Goal: Register for event/course

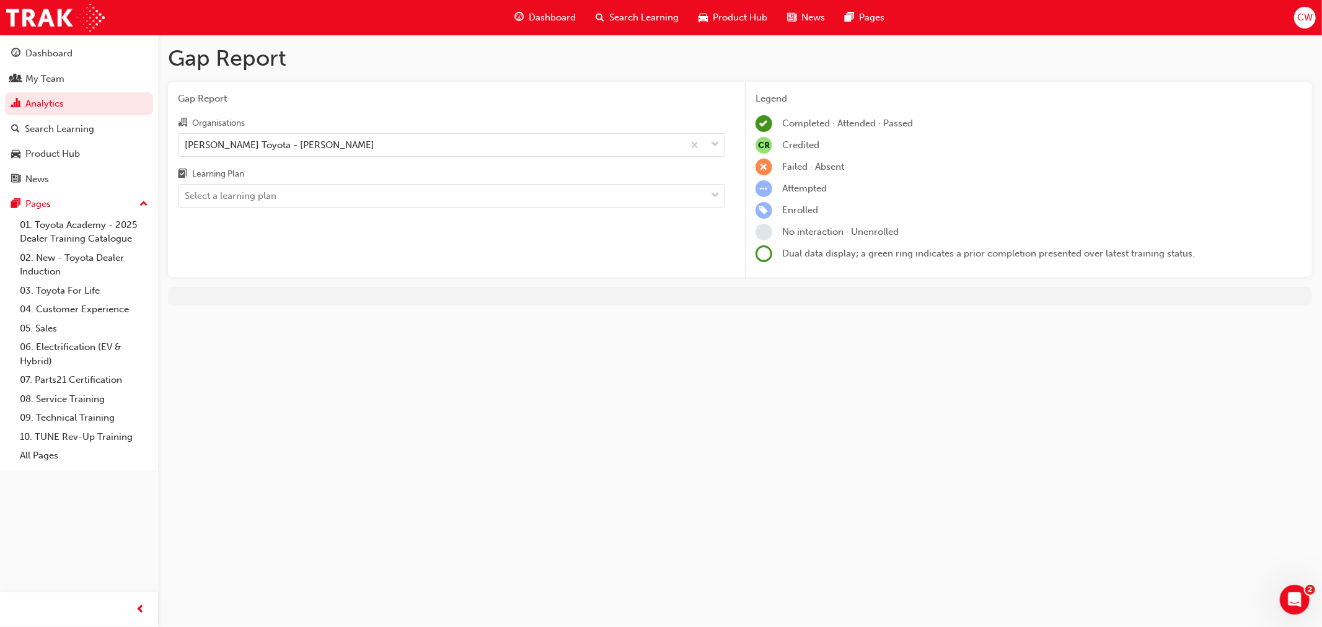
click at [623, 14] on span "Search Learning" at bounding box center [643, 18] width 69 height 14
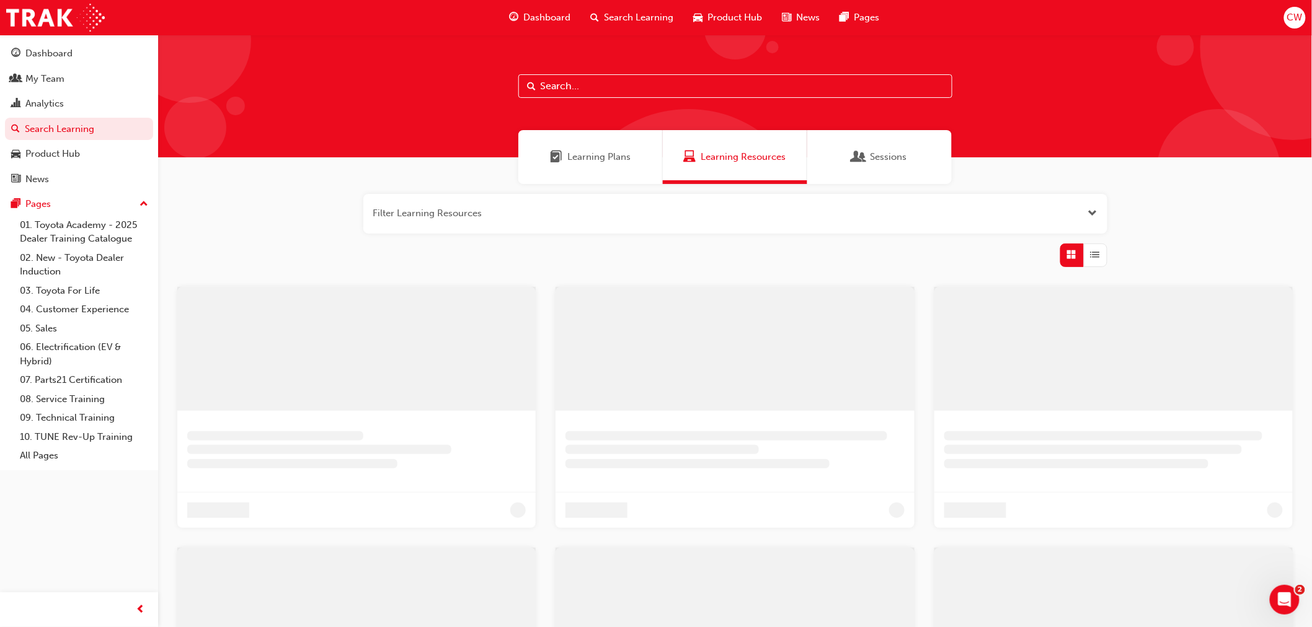
click at [622, 79] on input "text" at bounding box center [735, 86] width 434 height 24
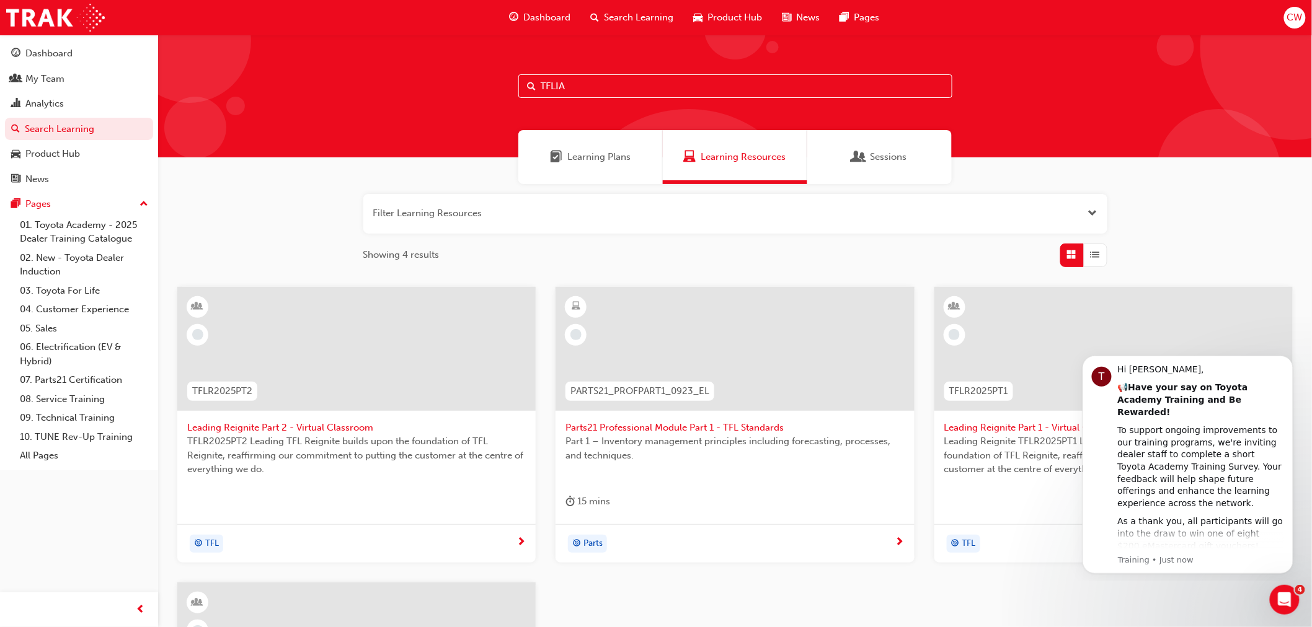
type input "TFLIA"
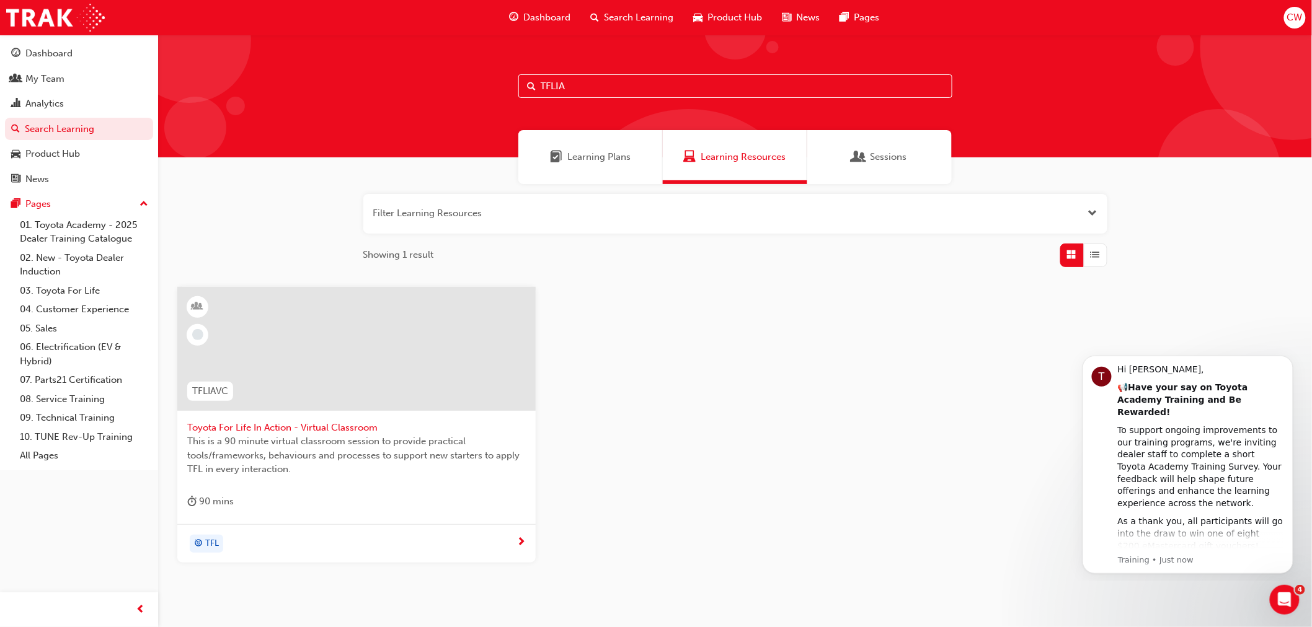
click at [302, 423] on span "Toyota For Life In Action - Virtual Classroom" at bounding box center [356, 428] width 338 height 14
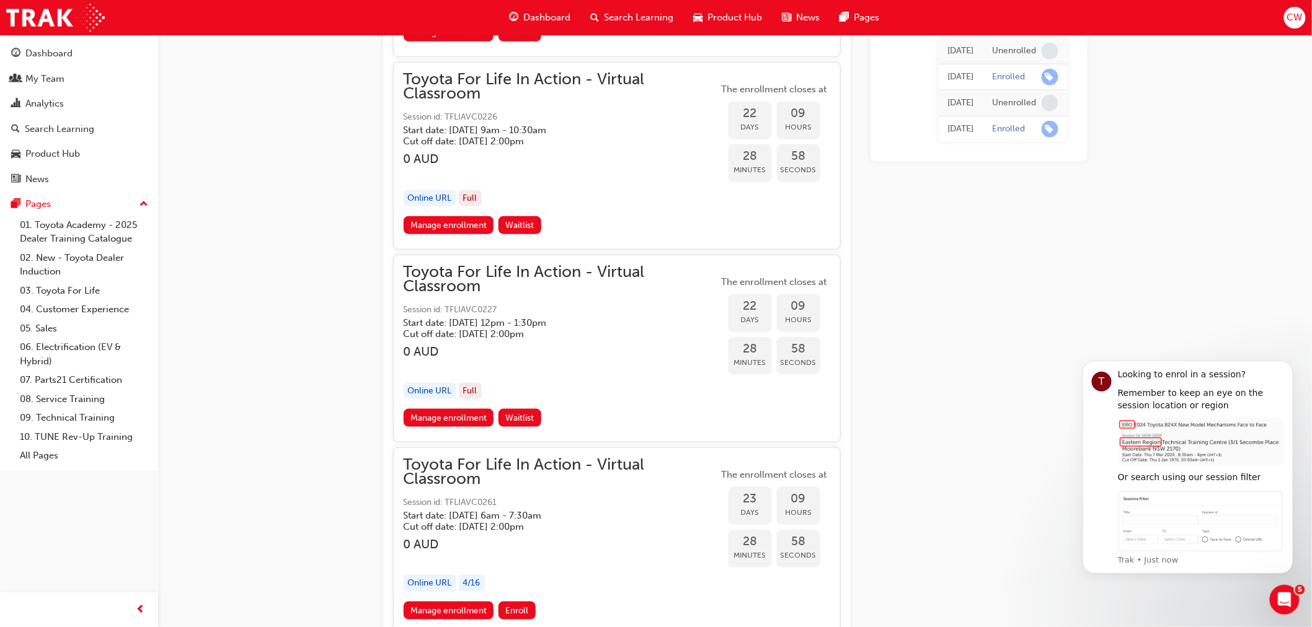
scroll to position [10305, 0]
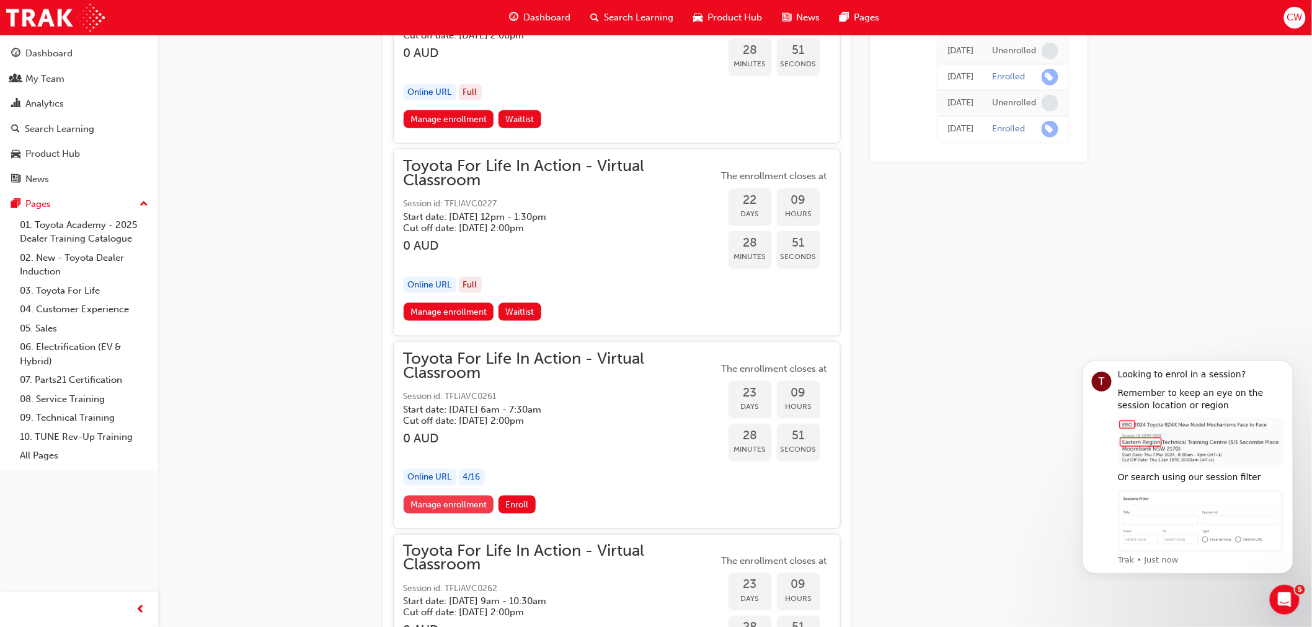
click at [461, 496] on link "Manage enrollment" at bounding box center [449, 505] width 91 height 18
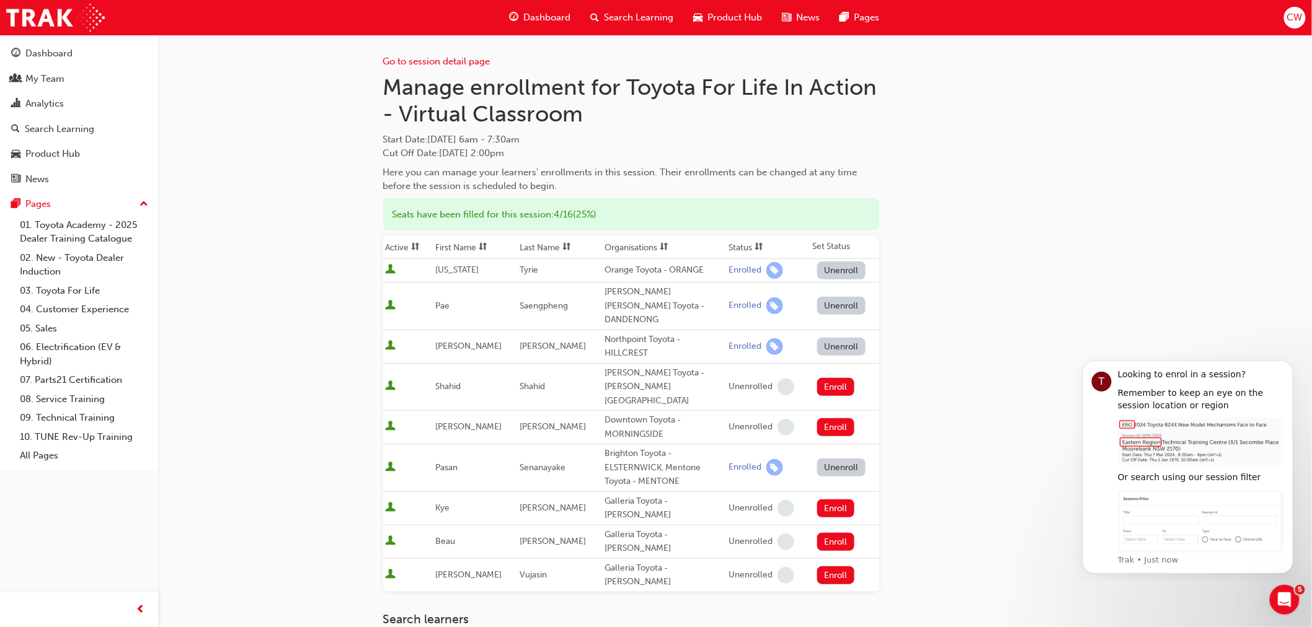
scroll to position [69, 0]
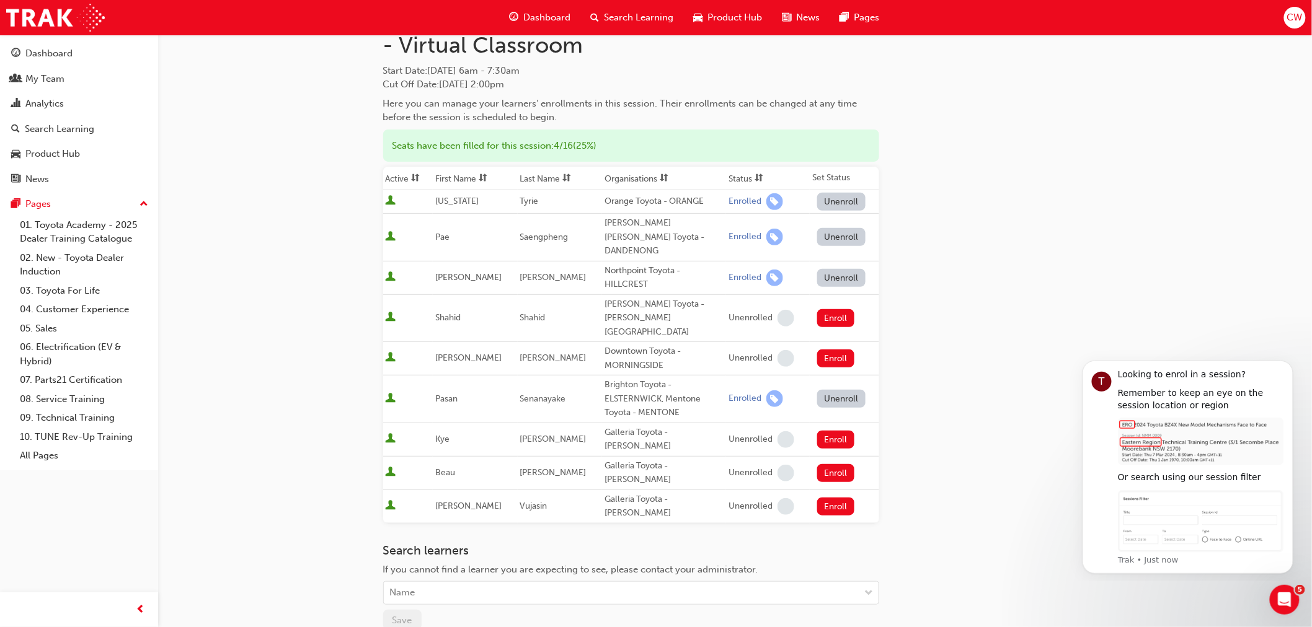
click at [461, 544] on div "Search learners If you cannot find a learner you are expecting to see, please c…" at bounding box center [631, 575] width 496 height 62
click at [414, 586] on div "Name" at bounding box center [402, 593] width 25 height 14
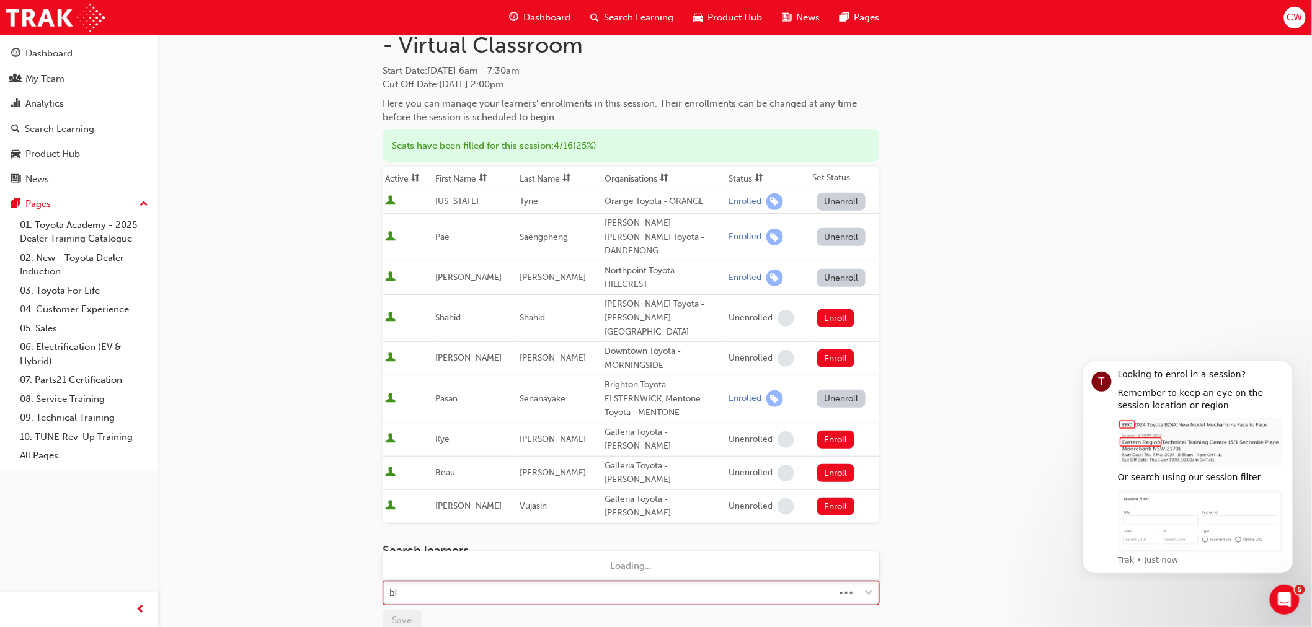
type input "b"
type input "[PERSON_NAME]"
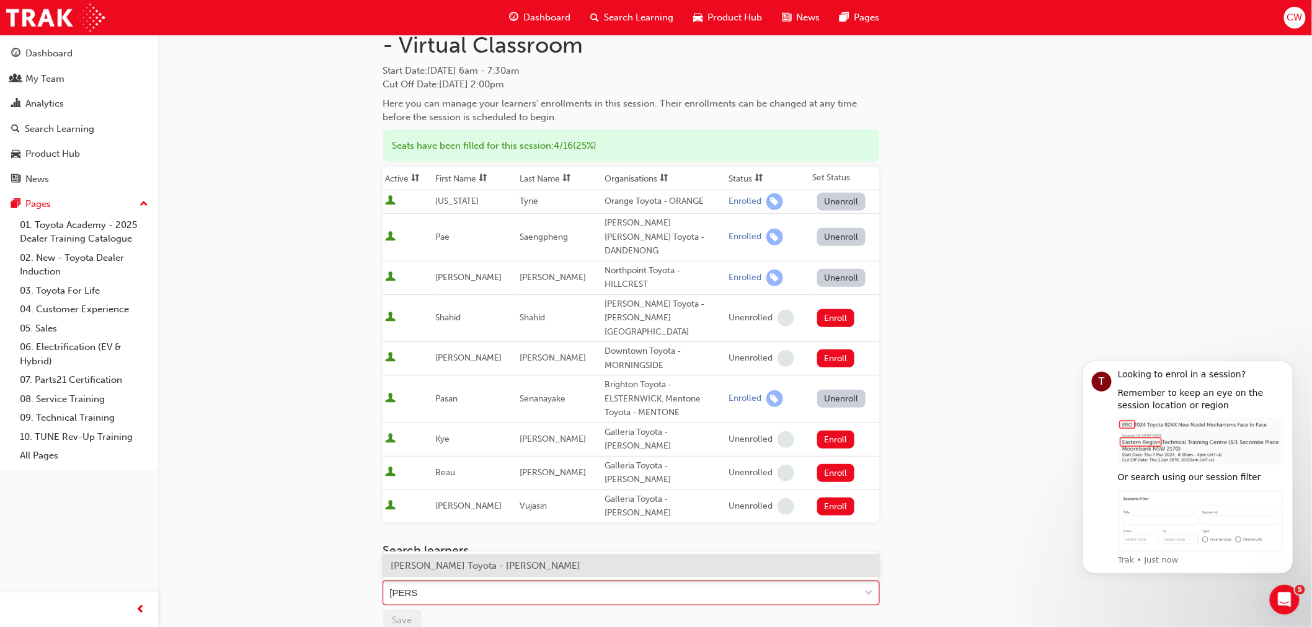
click at [454, 560] on span "[PERSON_NAME] Toyota - [PERSON_NAME]" at bounding box center [486, 565] width 190 height 11
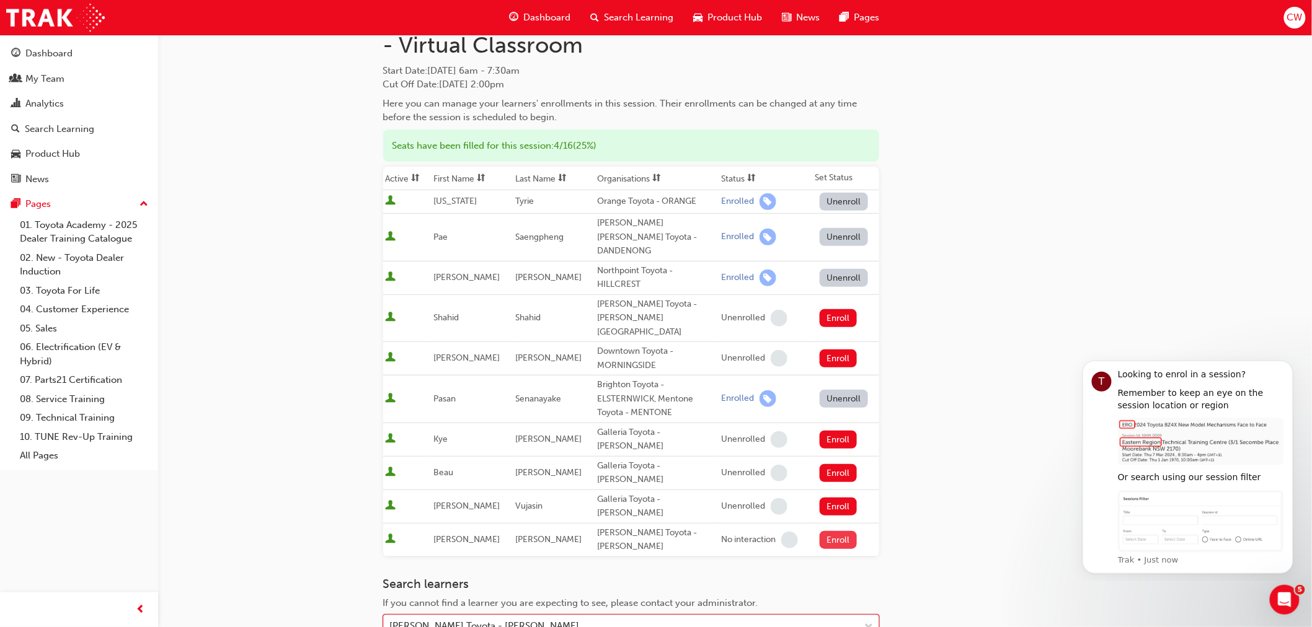
click at [834, 531] on button "Enroll" at bounding box center [838, 540] width 37 height 18
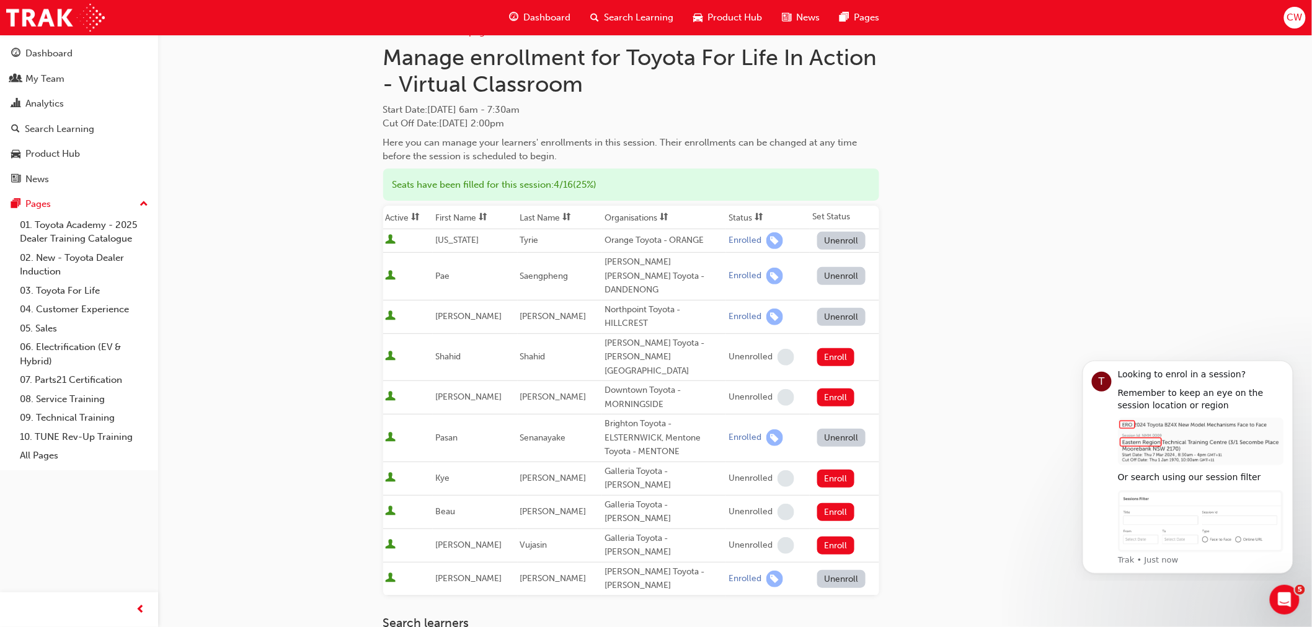
scroll to position [0, 0]
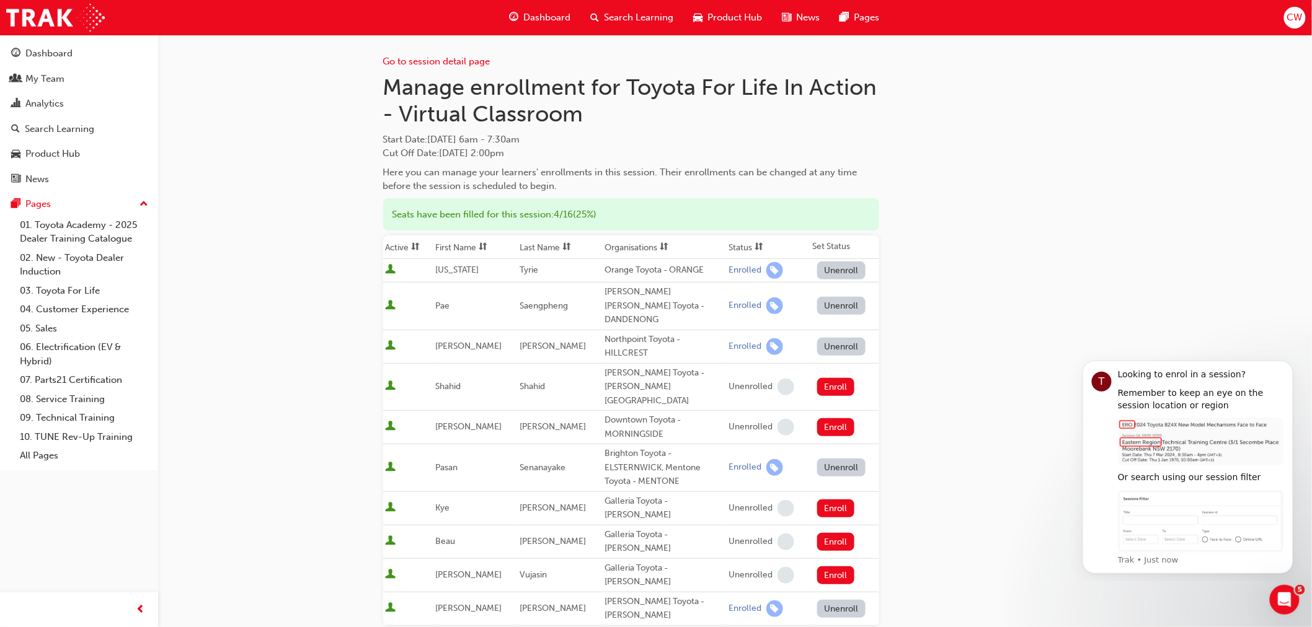
click at [456, 68] on div "Go to session detail page" at bounding box center [631, 52] width 496 height 34
click at [454, 62] on link "Go to session detail page" at bounding box center [436, 61] width 107 height 11
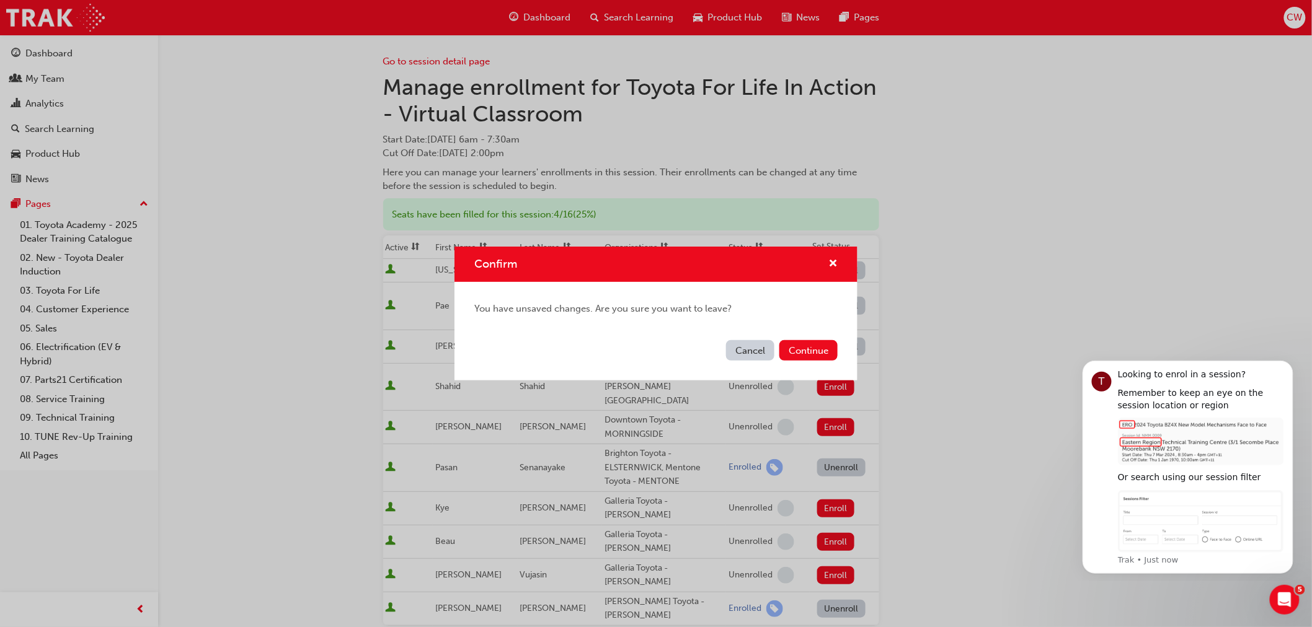
click at [926, 311] on div "Confirm You have unsaved changes. Are you sure you want to leave? Cancel Contin…" at bounding box center [656, 313] width 1312 height 627
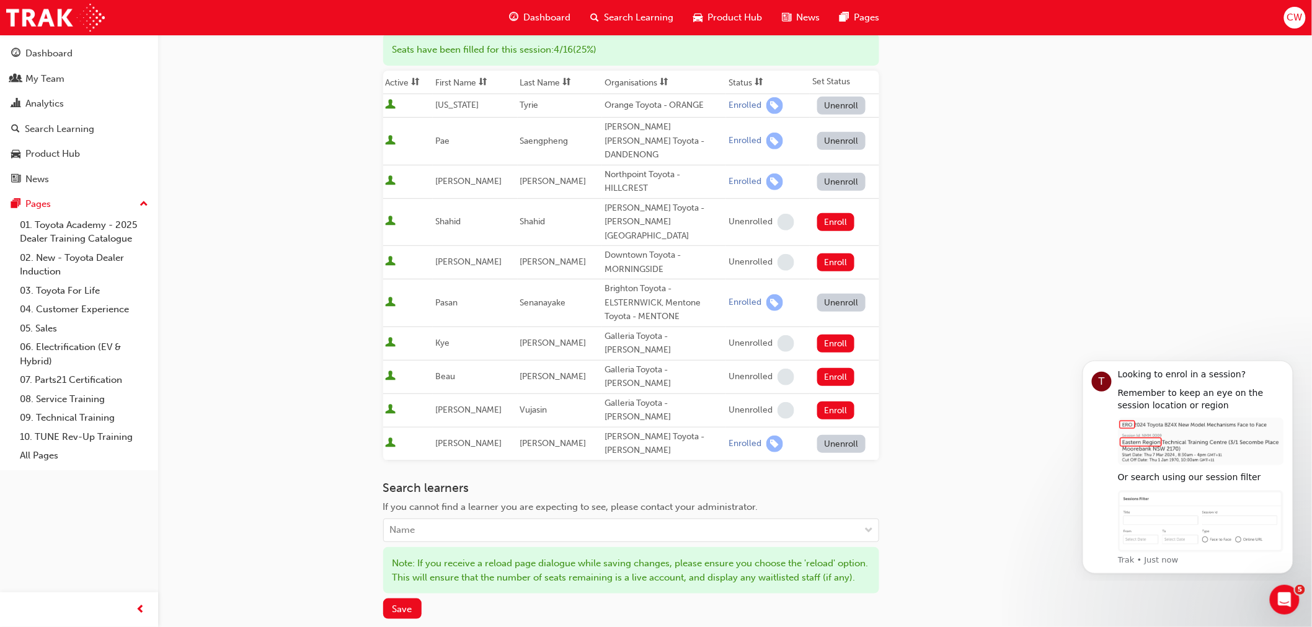
scroll to position [268, 0]
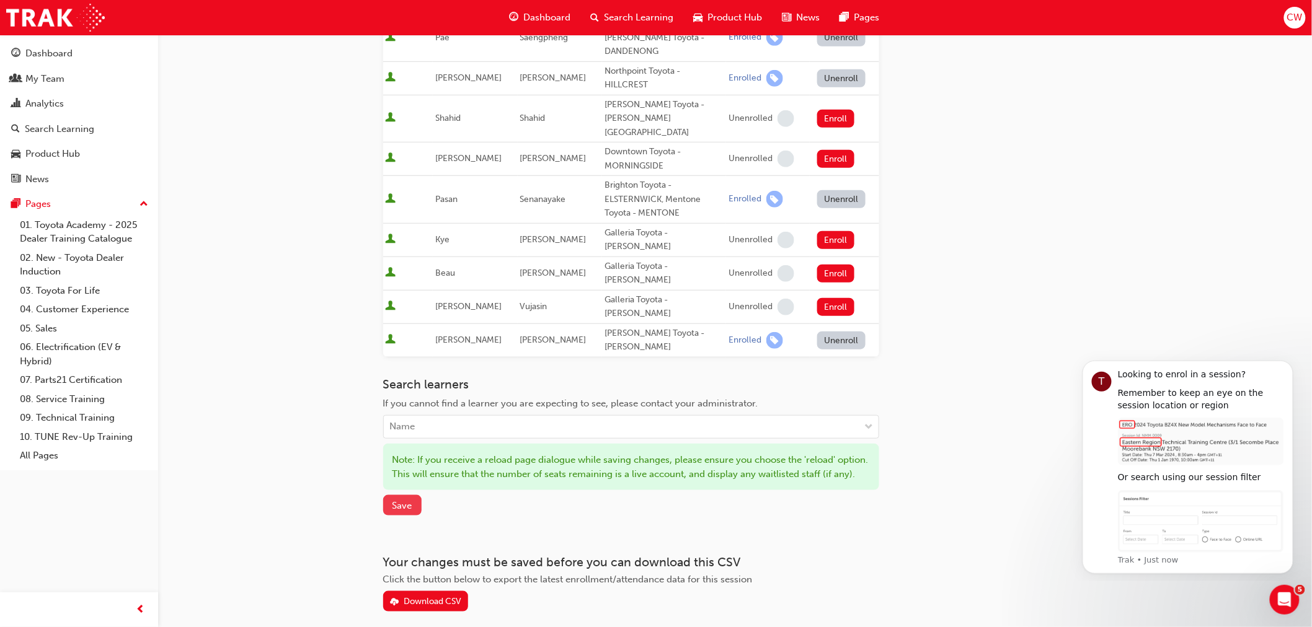
click at [405, 500] on span "Save" at bounding box center [402, 505] width 20 height 11
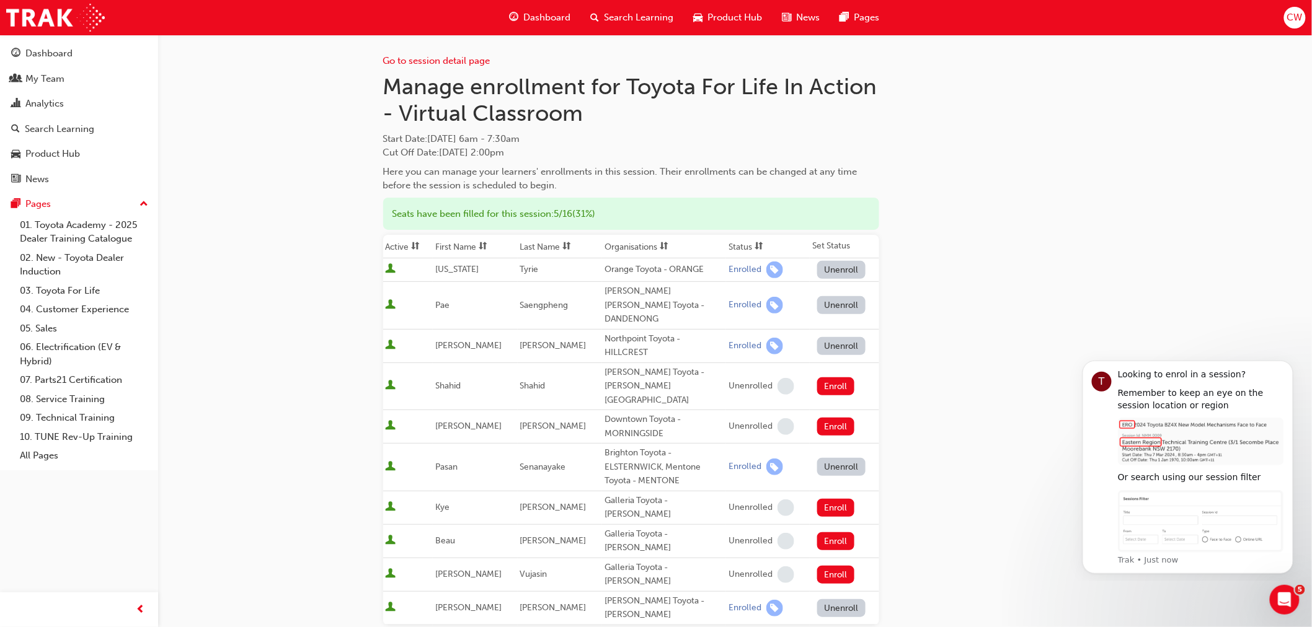
scroll to position [0, 0]
click at [439, 62] on link "Go to session detail page" at bounding box center [436, 61] width 107 height 11
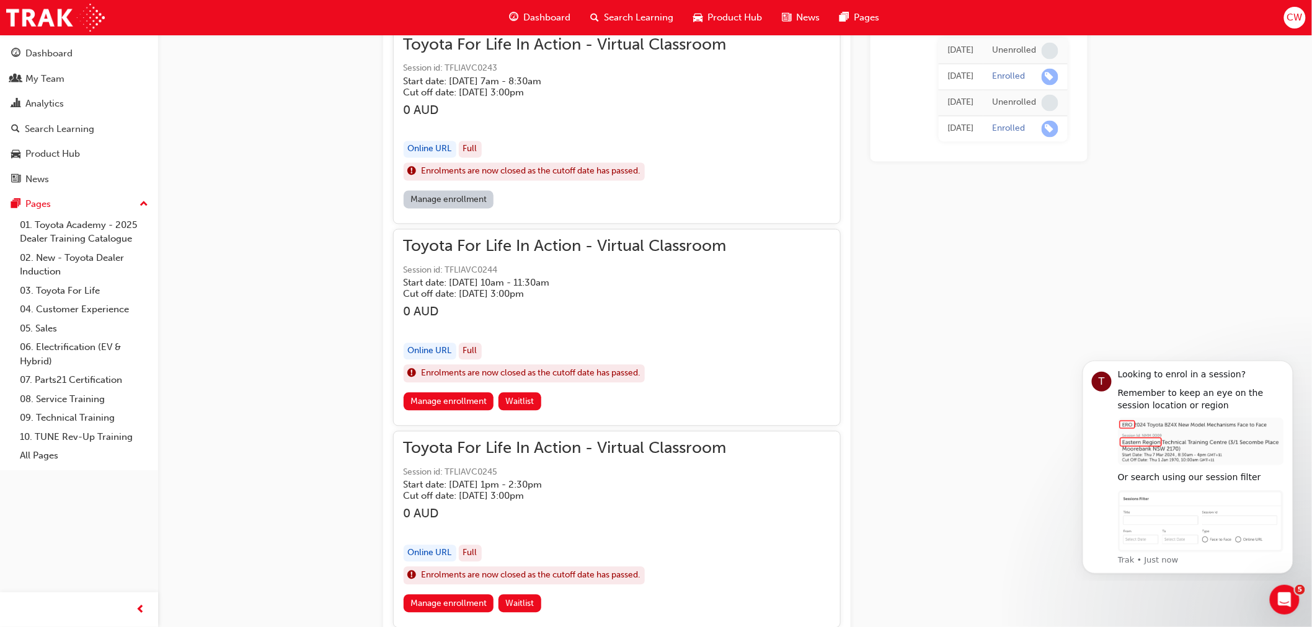
scroll to position [964, 0]
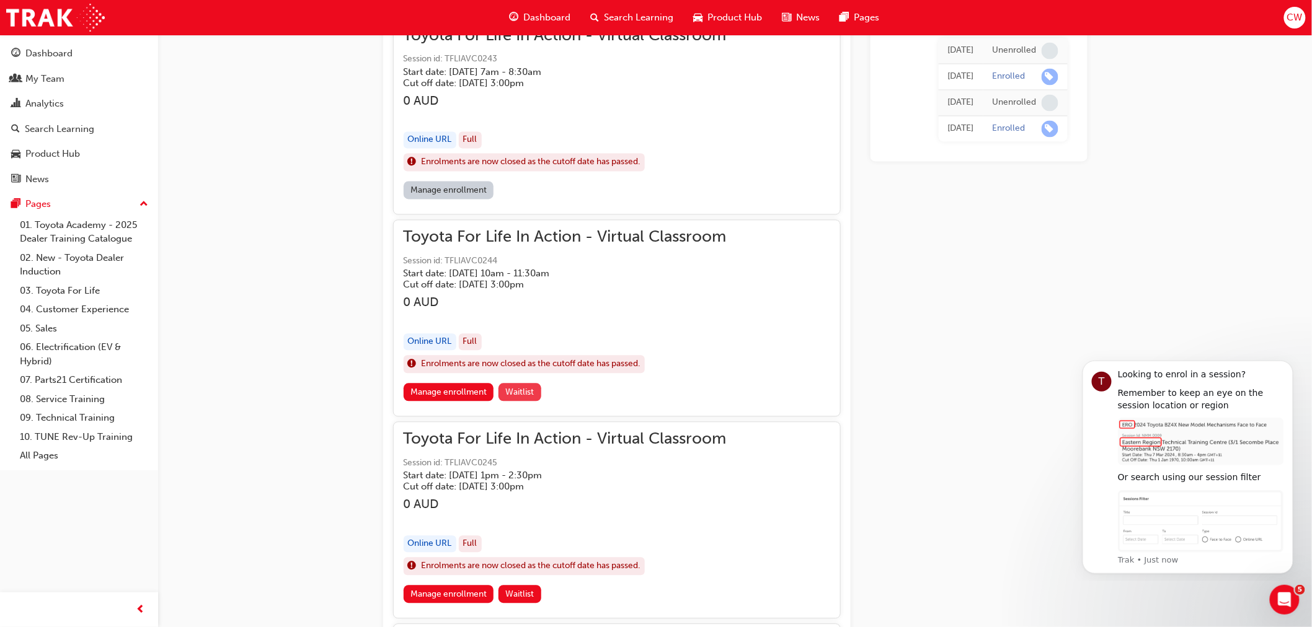
click at [528, 394] on span "Waitlist" at bounding box center [519, 392] width 29 height 11
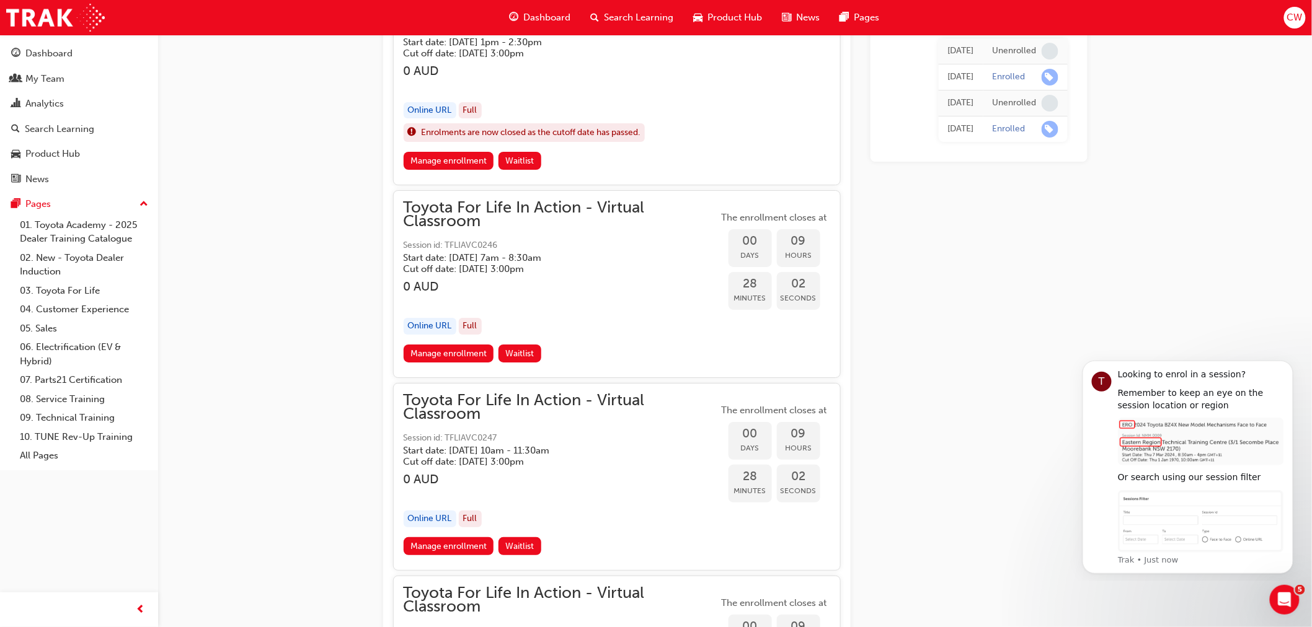
scroll to position [1790, 0]
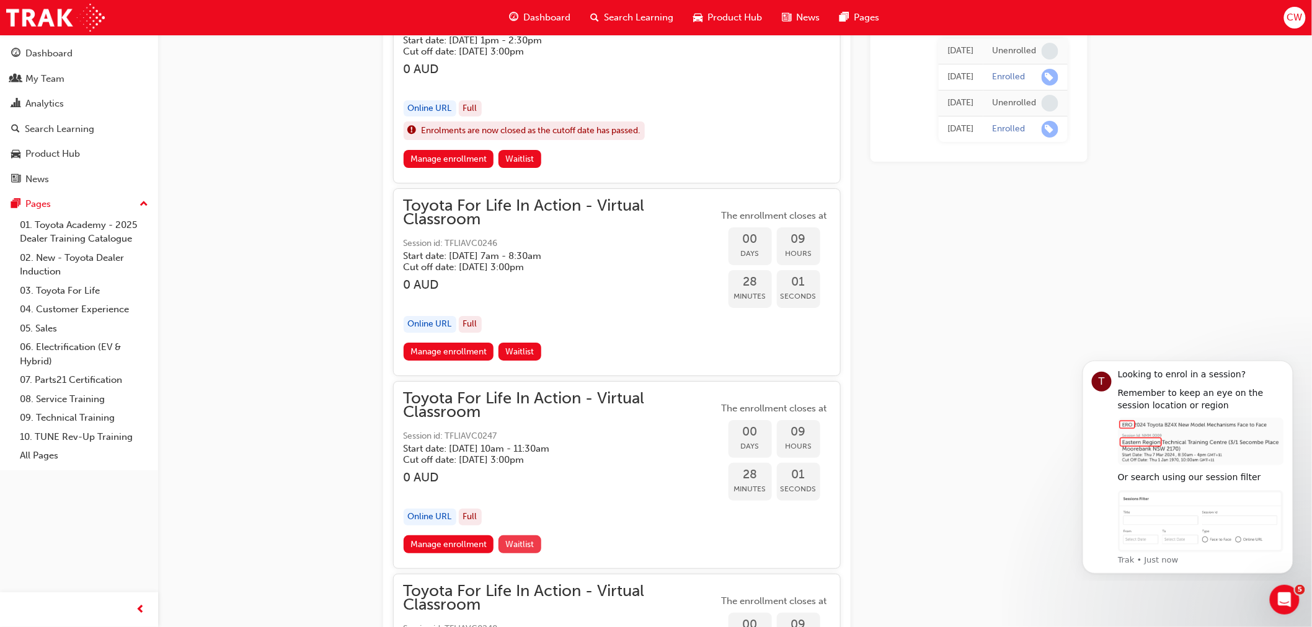
click at [528, 546] on span "Waitlist" at bounding box center [519, 544] width 29 height 11
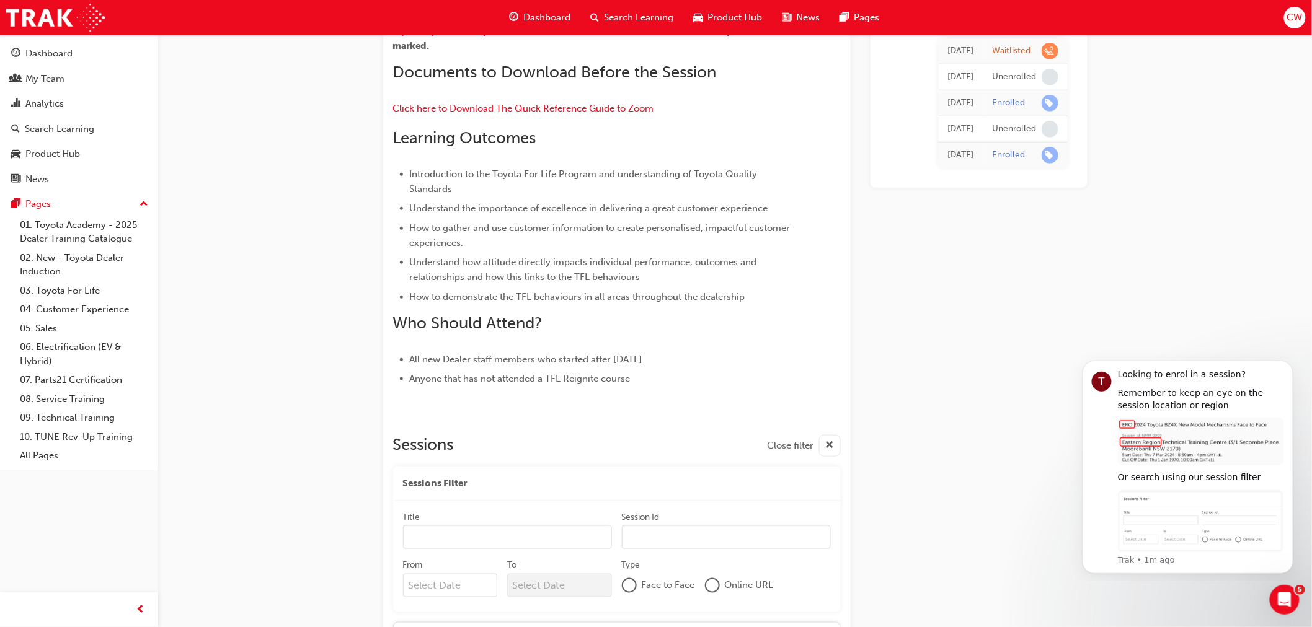
scroll to position [180, 0]
